Goal: Check status: Check status

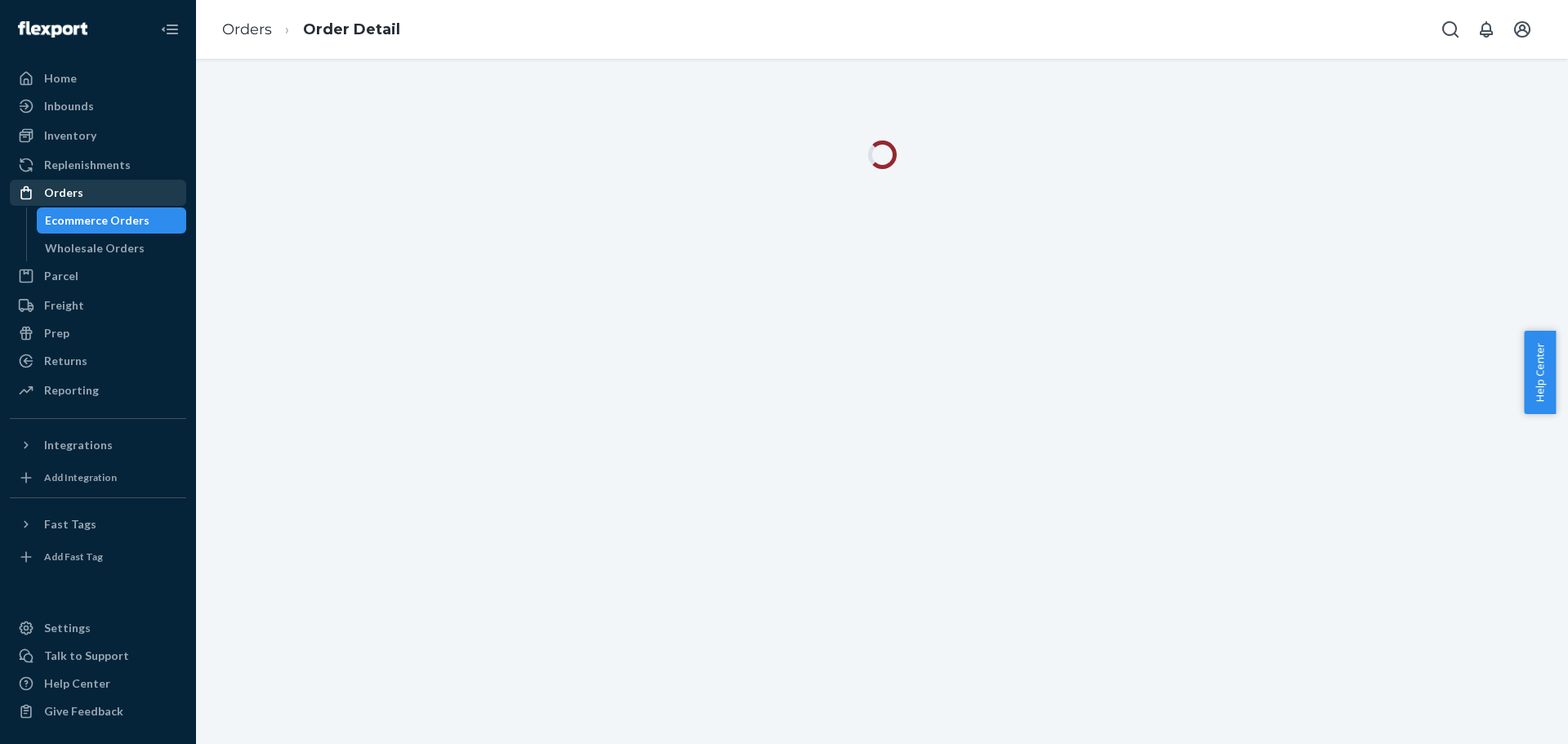
click at [82, 190] on div "Orders" at bounding box center [98, 193] width 174 height 23
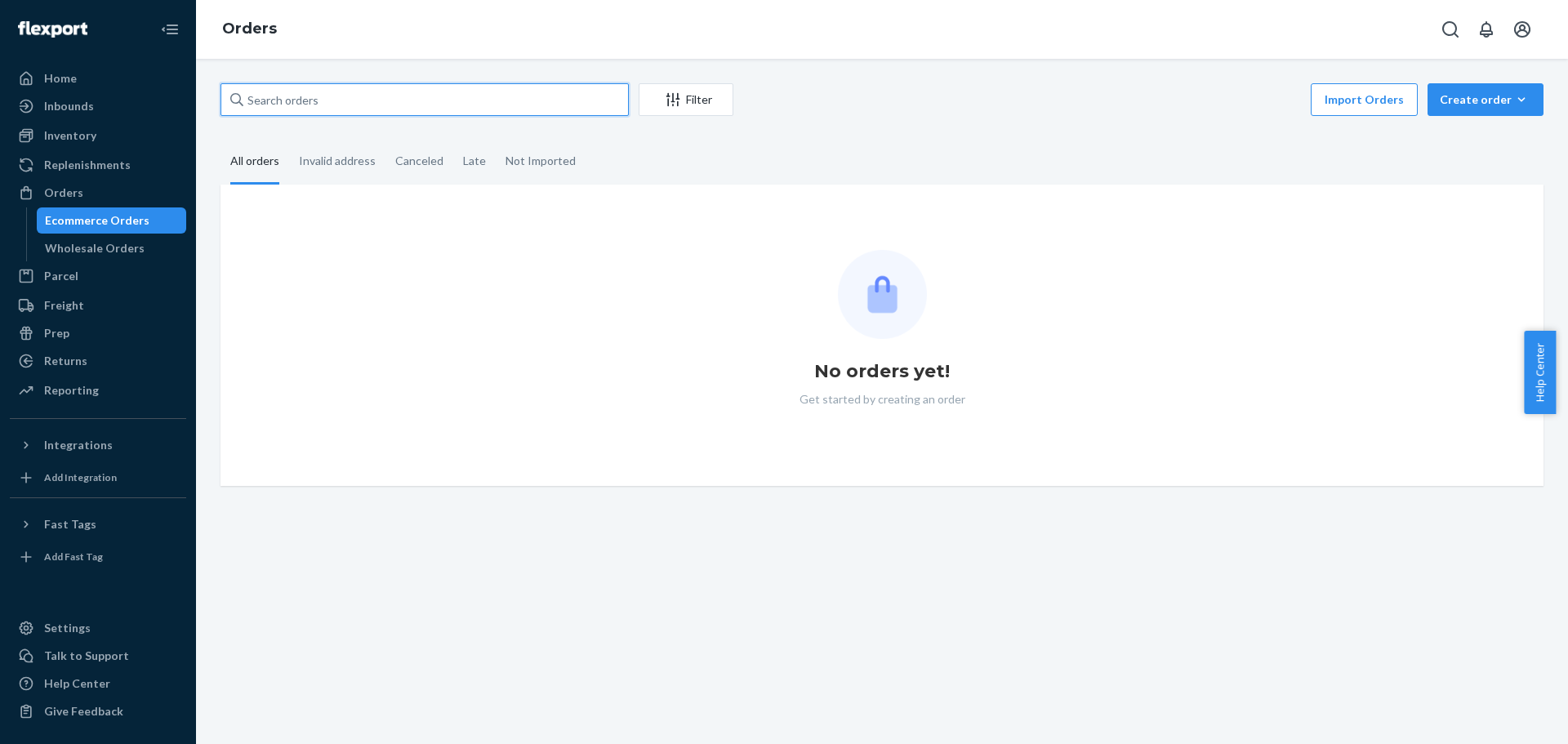
click at [286, 99] on input "text" at bounding box center [424, 100] width 408 height 33
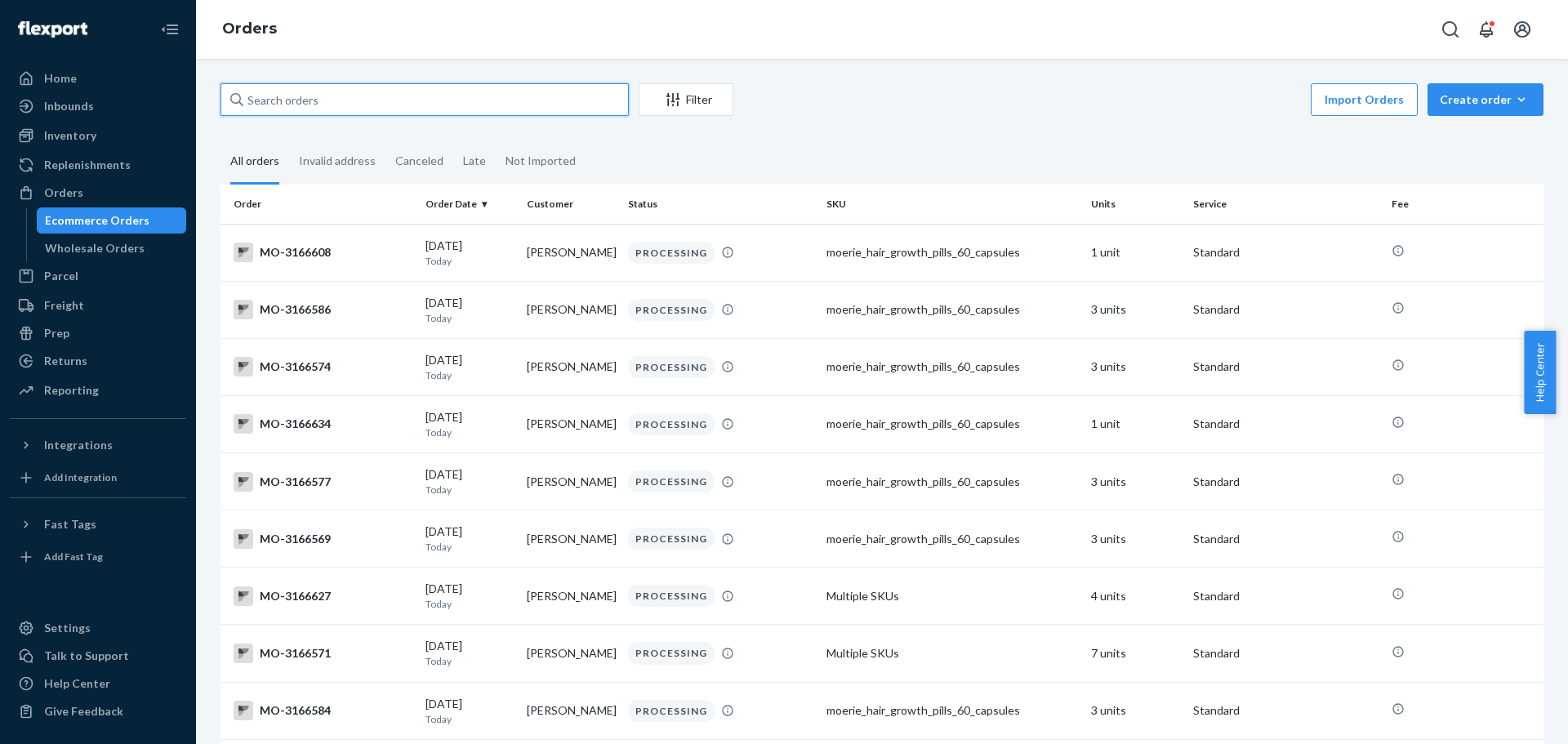
paste input "2803186"
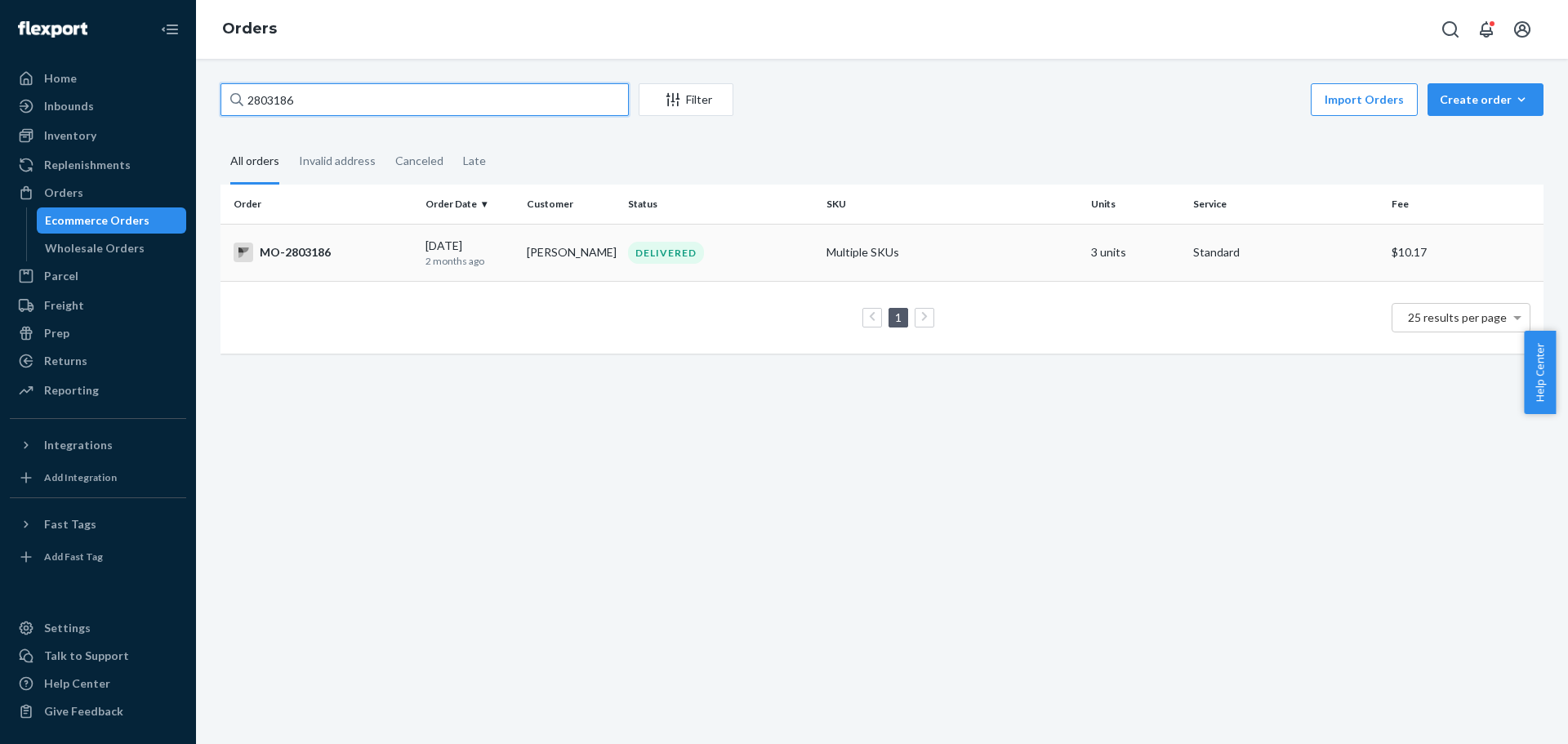
type input "2803186"
click at [311, 257] on div "MO-2803186" at bounding box center [323, 253] width 179 height 20
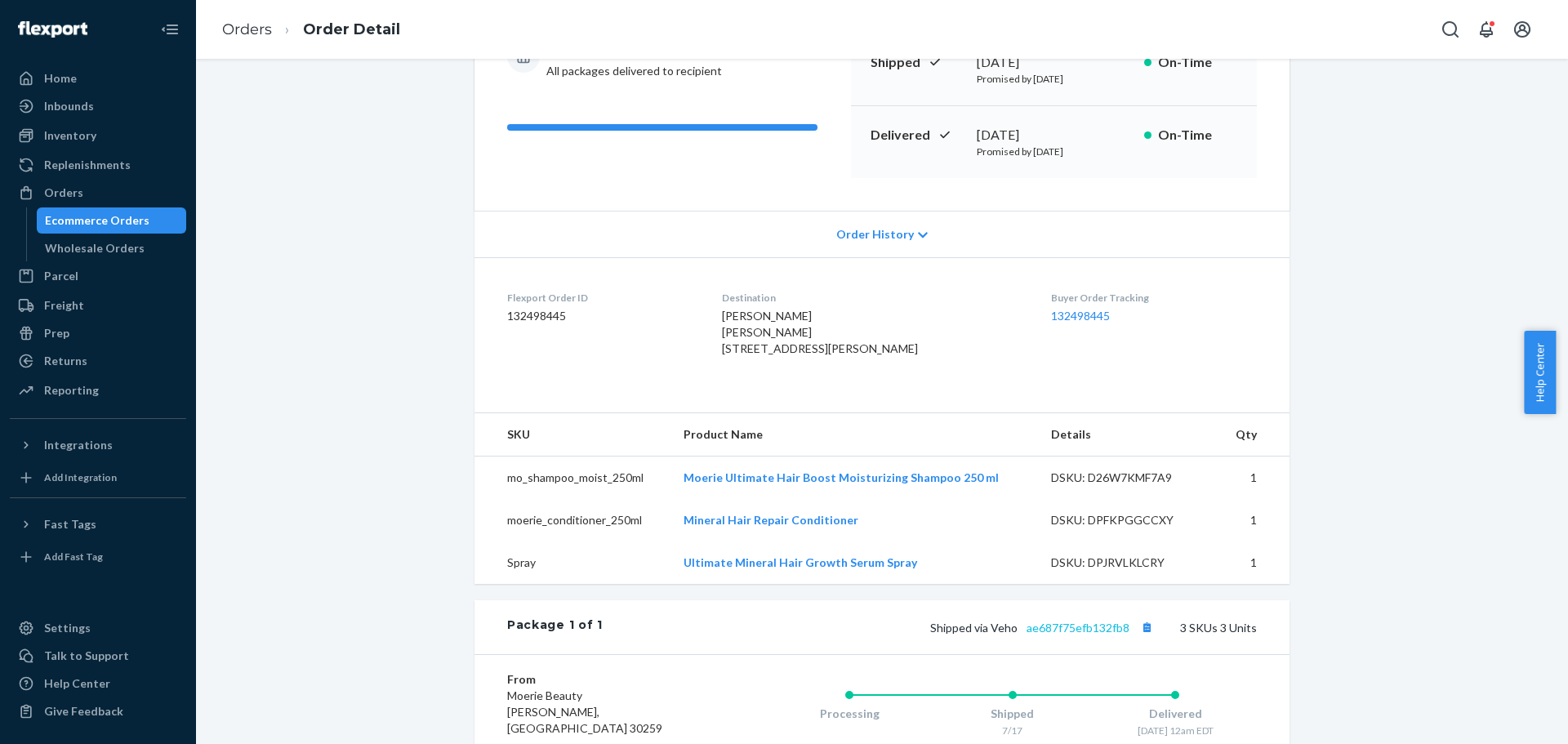
scroll to position [198, 0]
click at [909, 242] on div "Order History" at bounding box center [881, 234] width 815 height 46
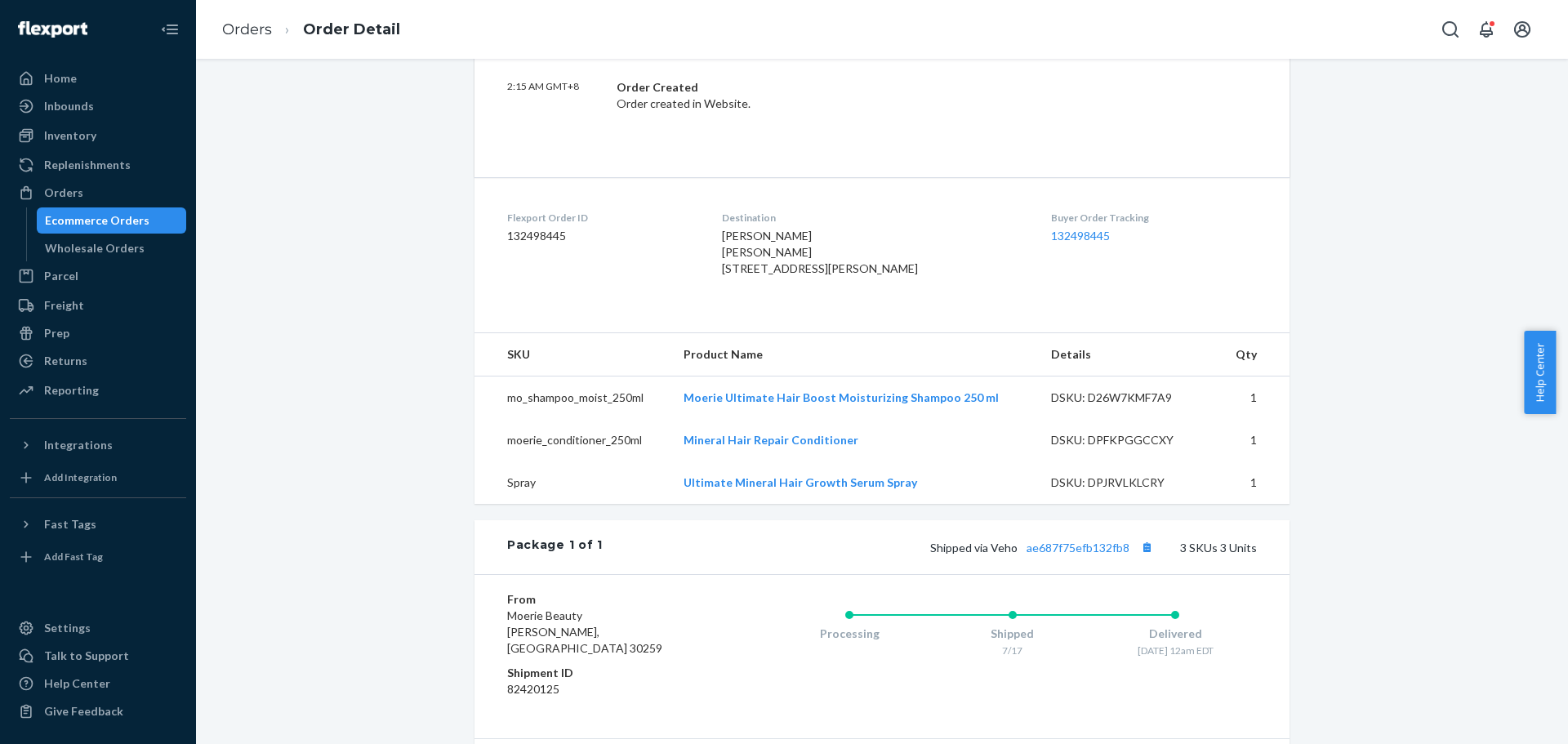
scroll to position [828, 0]
click at [1085, 553] on link "ae687f75efb132fb8" at bounding box center [1077, 546] width 103 height 14
